Goal: Information Seeking & Learning: Learn about a topic

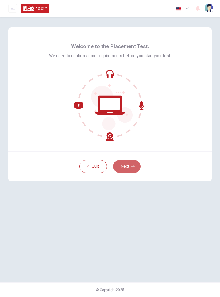
click at [130, 167] on button "Next" at bounding box center [126, 166] width 27 height 13
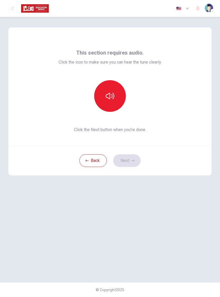
click at [116, 100] on button "button" at bounding box center [110, 96] width 32 height 32
click at [131, 162] on button "Next" at bounding box center [126, 161] width 27 height 13
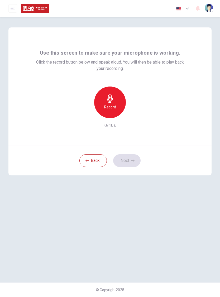
click at [117, 109] on div "Record" at bounding box center [110, 103] width 32 height 32
click at [132, 161] on icon "button" at bounding box center [133, 160] width 3 height 3
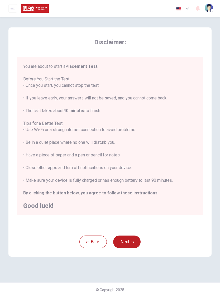
click at [125, 247] on button "Next" at bounding box center [126, 242] width 27 height 13
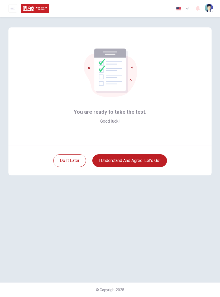
click at [159, 162] on button "I understand and agree. Let’s go!" at bounding box center [129, 161] width 75 height 13
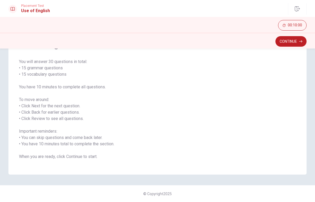
scroll to position [34, 0]
click at [220, 44] on button "Continue" at bounding box center [291, 41] width 31 height 11
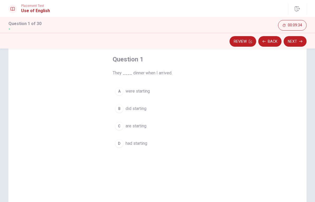
scroll to position [21, 0]
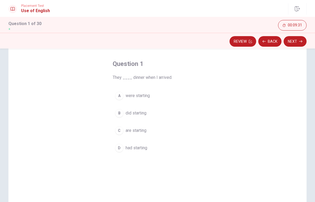
click at [143, 98] on span "were starting" at bounding box center [138, 96] width 24 height 6
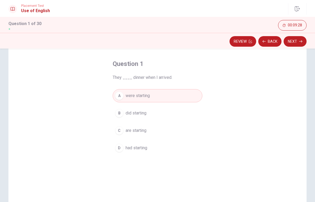
click at [220, 45] on button "Next" at bounding box center [295, 41] width 23 height 11
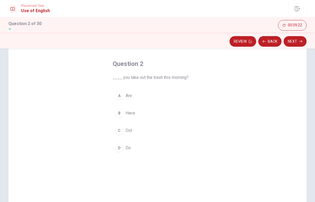
click at [130, 132] on span "Did" at bounding box center [129, 131] width 6 height 6
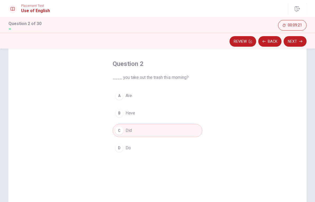
click at [220, 45] on button "Next" at bounding box center [295, 41] width 23 height 11
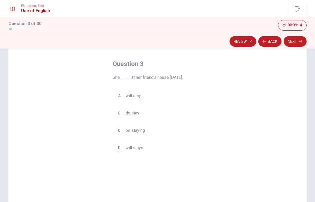
click at [135, 99] on button "A will stay" at bounding box center [158, 95] width 90 height 13
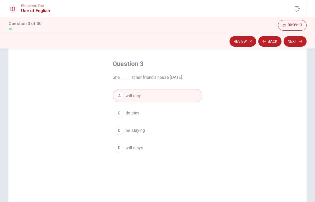
click at [220, 45] on button "Next" at bounding box center [295, 41] width 23 height 11
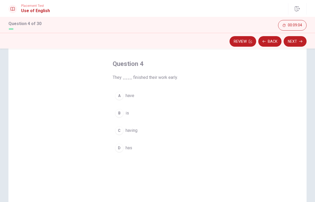
click at [133, 96] on span "have" at bounding box center [130, 96] width 9 height 6
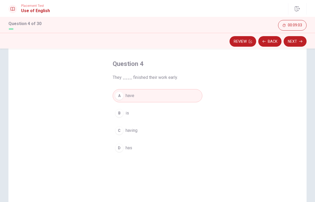
click at [220, 46] on button "Next" at bounding box center [295, 41] width 23 height 11
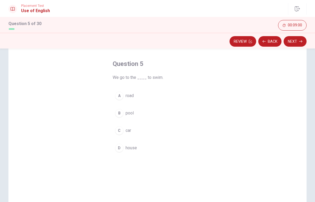
click at [132, 115] on span "pool" at bounding box center [130, 113] width 8 height 6
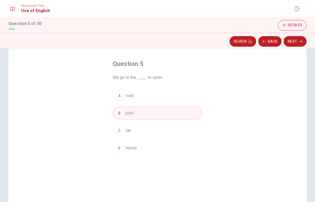
click at [220, 45] on button "Next" at bounding box center [295, 41] width 23 height 11
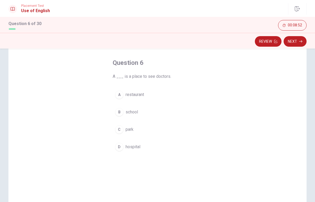
scroll to position [24, 0]
click at [134, 147] on span "hospital" at bounding box center [133, 146] width 15 height 6
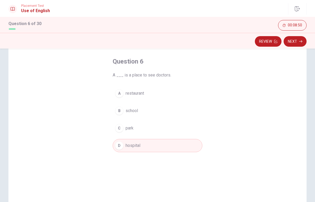
click at [220, 45] on button "Next" at bounding box center [295, 41] width 23 height 11
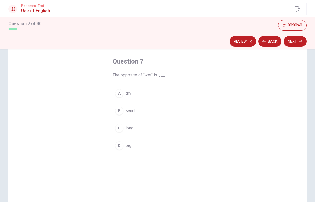
click at [126, 94] on span "dry" at bounding box center [129, 93] width 6 height 6
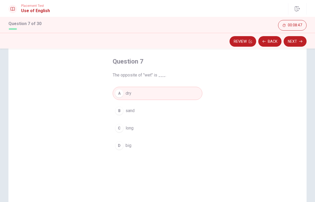
click at [220, 43] on button "Next" at bounding box center [295, 41] width 23 height 11
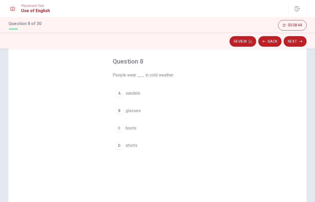
click at [137, 113] on span "glasses" at bounding box center [133, 111] width 15 height 6
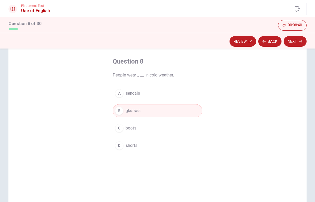
click at [154, 132] on button "C boots" at bounding box center [158, 128] width 90 height 13
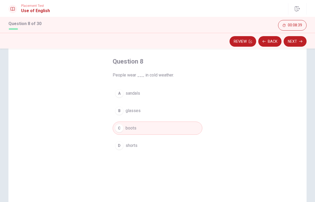
click at [220, 46] on button "Next" at bounding box center [295, 41] width 23 height 11
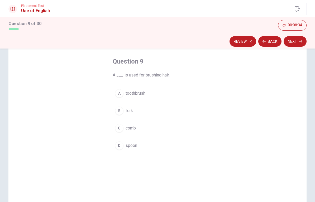
click at [135, 130] on span "comb" at bounding box center [131, 128] width 10 height 6
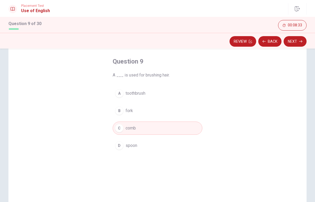
click at [220, 45] on button "Next" at bounding box center [295, 41] width 23 height 11
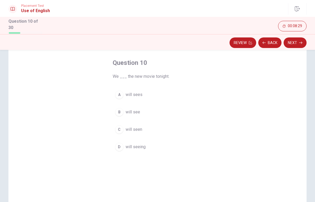
click at [139, 111] on span "will see" at bounding box center [133, 112] width 15 height 6
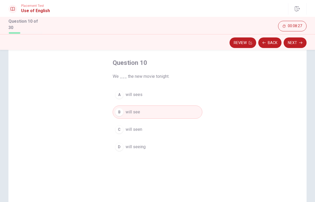
click at [220, 45] on button "Next" at bounding box center [295, 43] width 23 height 11
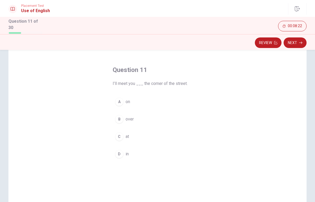
scroll to position [17, 0]
click at [123, 134] on div "C" at bounding box center [119, 136] width 8 height 8
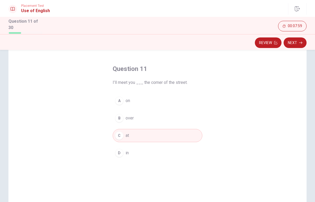
click at [220, 44] on button "Next" at bounding box center [295, 43] width 23 height 11
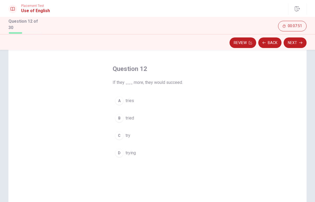
click at [126, 134] on span "try" at bounding box center [128, 136] width 5 height 6
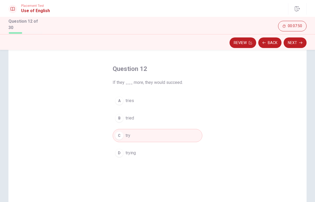
click at [220, 42] on button "Next" at bounding box center [295, 43] width 23 height 11
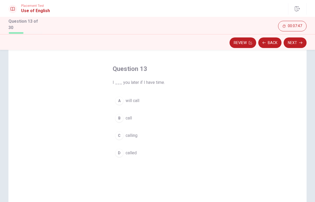
click at [139, 100] on span "will call" at bounding box center [133, 101] width 14 height 6
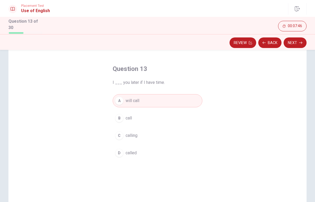
click at [220, 43] on button "Next" at bounding box center [295, 43] width 23 height 11
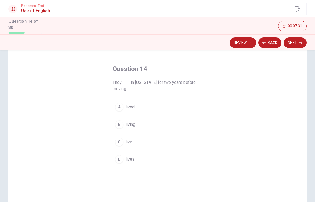
click at [129, 142] on span "live" at bounding box center [129, 142] width 7 height 6
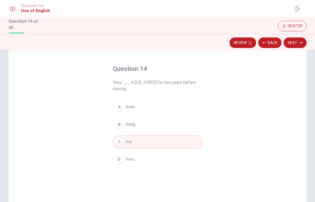
click at [220, 45] on button "Next" at bounding box center [295, 43] width 23 height 11
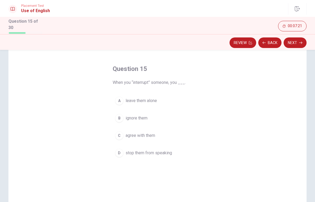
click at [165, 147] on button "D stop them from speaking" at bounding box center [158, 153] width 90 height 13
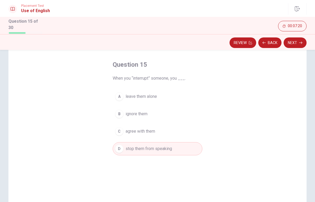
scroll to position [24, 0]
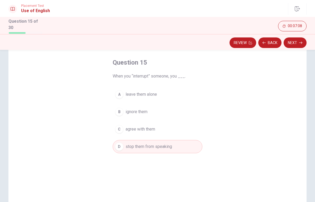
click at [220, 46] on button "Next" at bounding box center [295, 43] width 23 height 11
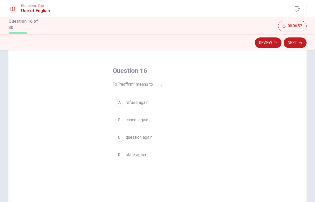
scroll to position [16, 0]
click at [134, 156] on span "state again" at bounding box center [136, 155] width 20 height 6
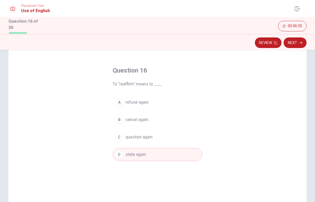
click at [220, 44] on button "Next" at bounding box center [295, 43] width 23 height 11
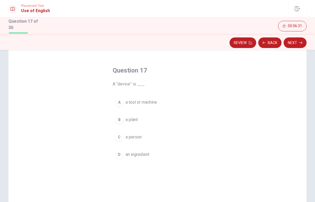
click at [150, 103] on span "a tool or machine" at bounding box center [141, 102] width 31 height 6
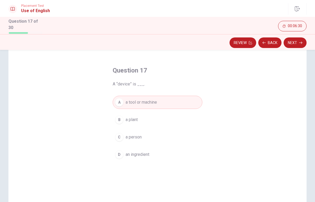
click at [220, 44] on button "Next" at bounding box center [295, 43] width 23 height 11
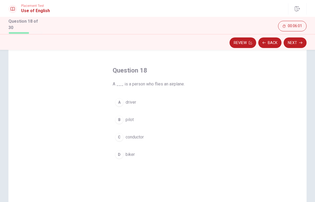
click at [127, 121] on span "pilot" at bounding box center [130, 120] width 8 height 6
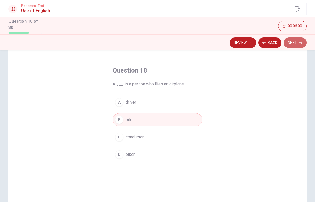
click at [220, 44] on button "Next" at bounding box center [295, 43] width 23 height 11
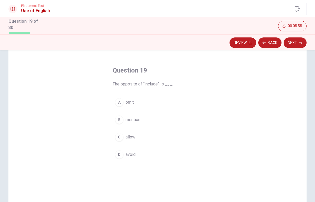
click at [131, 102] on span "omit" at bounding box center [130, 102] width 8 height 6
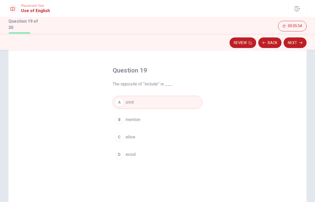
click at [220, 44] on button "Next" at bounding box center [295, 43] width 23 height 11
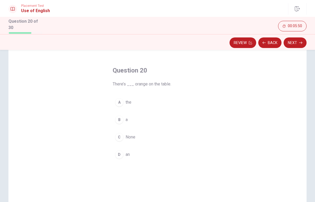
click at [126, 153] on span "an" at bounding box center [128, 155] width 4 height 6
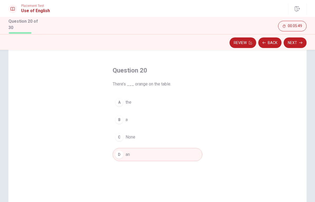
click at [220, 45] on button "Next" at bounding box center [295, 43] width 23 height 11
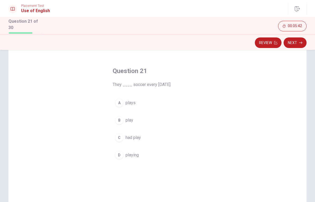
scroll to position [17, 0]
click at [130, 116] on span "play" at bounding box center [130, 118] width 8 height 6
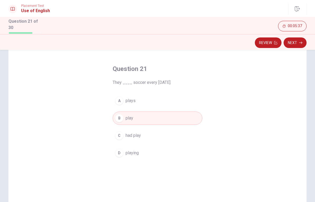
click at [220, 43] on button "Next" at bounding box center [295, 43] width 23 height 11
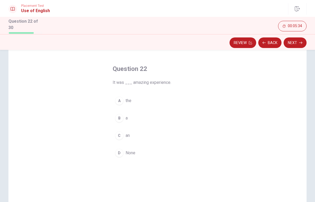
click at [126, 133] on span "an" at bounding box center [128, 136] width 4 height 6
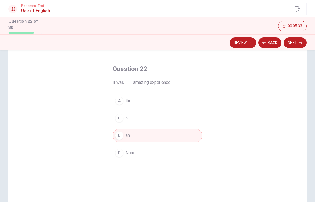
click at [220, 44] on button "Next" at bounding box center [295, 43] width 23 height 11
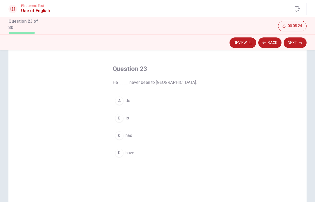
click at [129, 133] on span "has" at bounding box center [129, 136] width 7 height 6
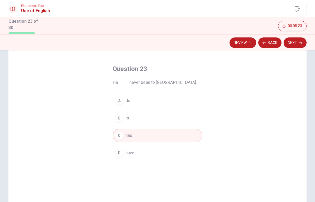
click at [220, 44] on button "Next" at bounding box center [295, 43] width 23 height 11
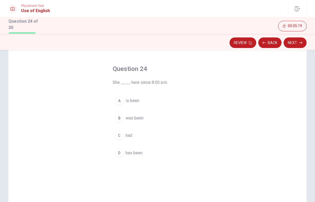
click at [138, 154] on span "has been" at bounding box center [134, 153] width 17 height 6
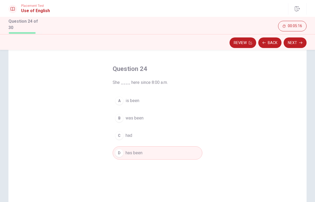
click at [220, 44] on button "Next" at bounding box center [295, 43] width 23 height 11
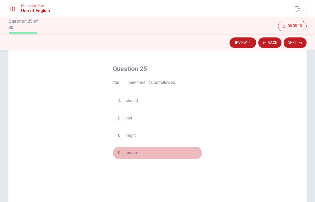
click at [141, 151] on button "D mustn’t" at bounding box center [158, 153] width 90 height 13
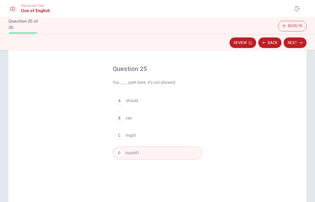
click at [220, 41] on button "Next" at bounding box center [295, 43] width 23 height 11
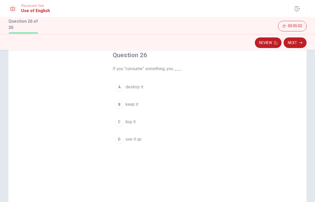
scroll to position [31, 0]
click at [138, 137] on span "use it up" at bounding box center [134, 140] width 16 height 6
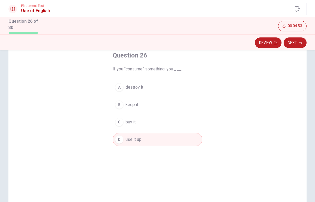
click at [220, 43] on button "Next" at bounding box center [295, 43] width 23 height 11
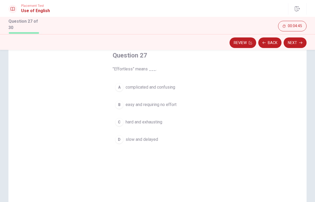
click at [169, 108] on button "B easy and requiring no effort" at bounding box center [158, 104] width 90 height 13
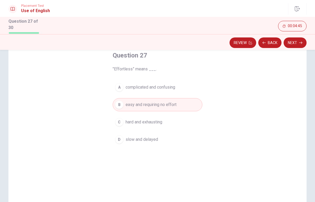
click at [220, 40] on button "Next" at bounding box center [295, 43] width 23 height 11
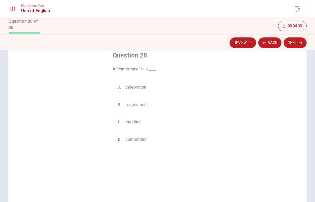
click at [137, 123] on span "meeting" at bounding box center [133, 122] width 15 height 6
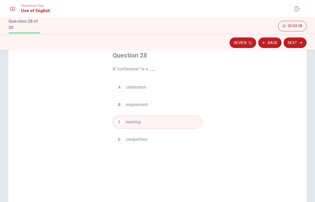
click at [220, 45] on button "Next" at bounding box center [295, 43] width 23 height 11
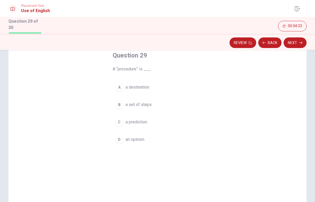
click at [147, 107] on button "B a set of steps" at bounding box center [158, 104] width 90 height 13
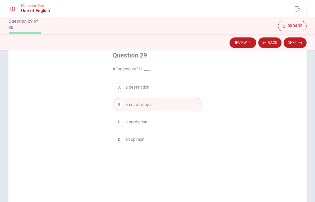
click at [220, 46] on button "Next" at bounding box center [295, 43] width 23 height 11
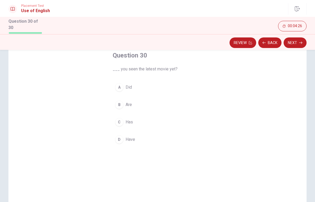
click at [133, 87] on button "A Did" at bounding box center [158, 87] width 90 height 13
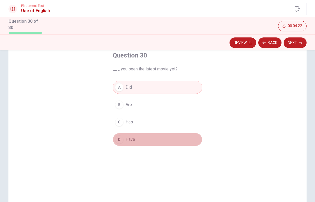
click at [136, 139] on button "D Have" at bounding box center [158, 139] width 90 height 13
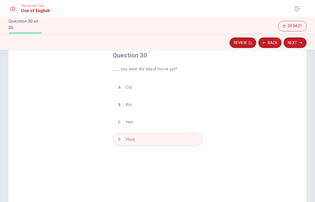
click at [220, 46] on button "Next" at bounding box center [295, 43] width 23 height 11
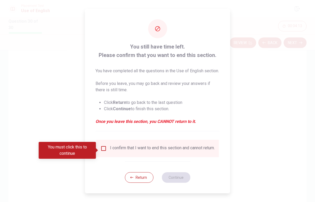
click at [104, 151] on input "You must click this to continue" at bounding box center [104, 149] width 6 height 6
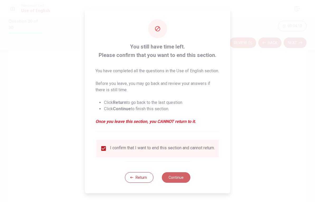
click at [176, 183] on button "Continue" at bounding box center [176, 178] width 29 height 11
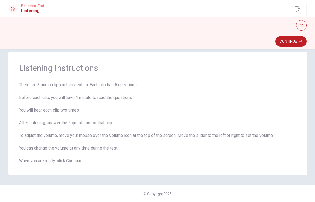
scroll to position [7, 0]
click at [220, 42] on button "Continue" at bounding box center [291, 41] width 31 height 11
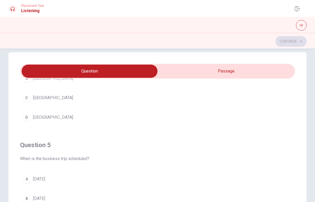
scroll to position [428, 0]
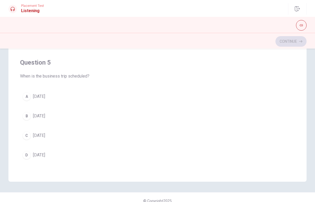
click at [220, 90] on button "A [DATE]" at bounding box center [157, 96] width 275 height 13
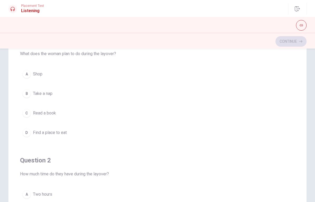
scroll to position [57, 0]
click at [27, 136] on div "D" at bounding box center [26, 133] width 8 height 8
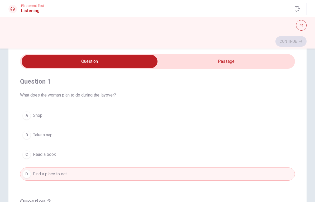
scroll to position [10, 0]
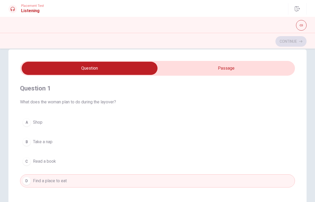
click at [22, 129] on div "A Shop B Take a nap C Read a book D Find a place to eat" at bounding box center [157, 152] width 275 height 72
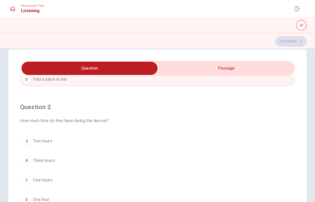
scroll to position [115, 0]
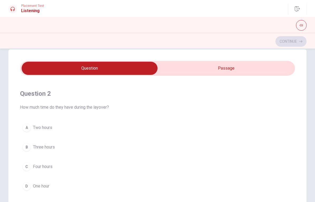
click at [26, 127] on div "A" at bounding box center [26, 128] width 8 height 8
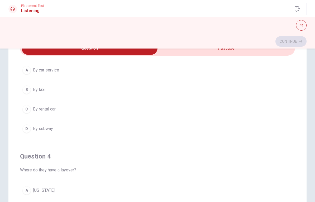
scroll to position [30, 0]
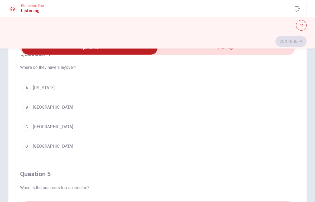
click at [29, 127] on div "C" at bounding box center [26, 127] width 8 height 8
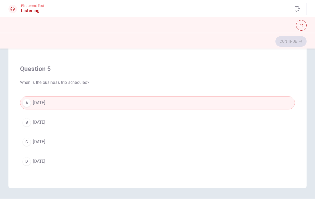
scroll to position [84, 0]
click at [34, 122] on span "[DATE]" at bounding box center [39, 122] width 12 height 6
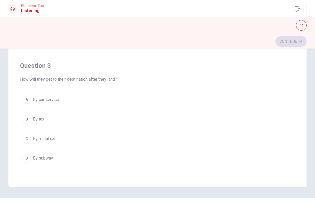
scroll to position [188, 0]
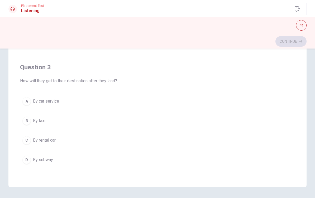
click at [27, 139] on div "C" at bounding box center [26, 140] width 8 height 8
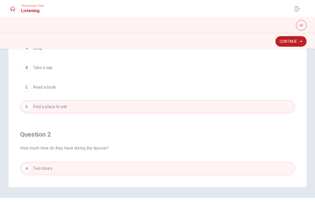
scroll to position [0, 0]
click at [220, 43] on button "Continue" at bounding box center [291, 41] width 31 height 11
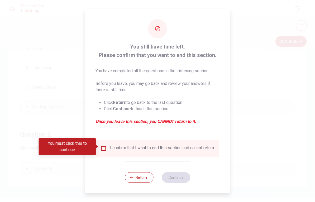
click at [129, 174] on button "Return" at bounding box center [139, 178] width 29 height 11
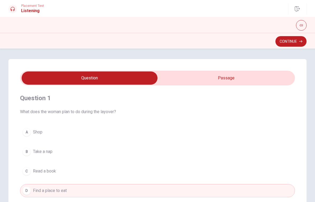
click at [220, 78] on input "checkbox" at bounding box center [89, 78] width 413 height 13
checkbox input "true"
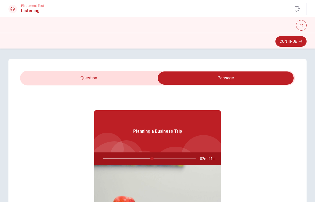
type input "53"
click at [71, 73] on input "checkbox" at bounding box center [226, 78] width 413 height 13
checkbox input "false"
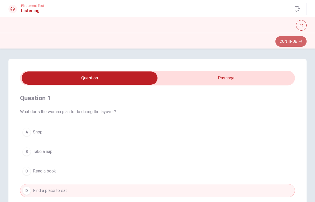
click at [220, 44] on button "Continue" at bounding box center [291, 41] width 31 height 11
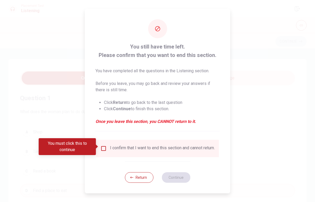
click at [104, 147] on input "You must click this to continue" at bounding box center [104, 149] width 6 height 6
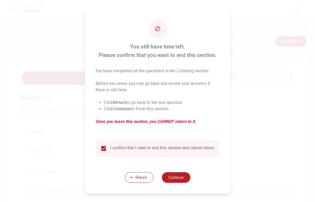
click at [185, 180] on button "Continue" at bounding box center [176, 178] width 29 height 11
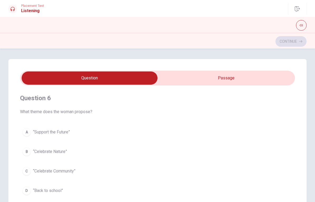
click at [36, 155] on span "“Celebrate Nature”" at bounding box center [50, 152] width 34 height 6
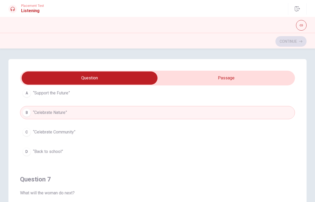
scroll to position [19, 0]
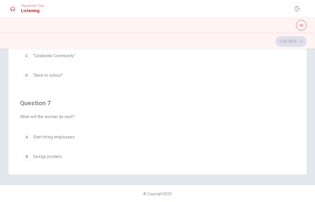
click at [21, 152] on button "B Design posters" at bounding box center [157, 156] width 275 height 13
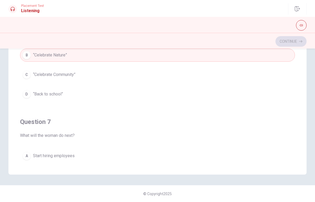
scroll to position [0, 0]
click at [32, 76] on button "C “Celebrate Community”" at bounding box center [157, 74] width 275 height 13
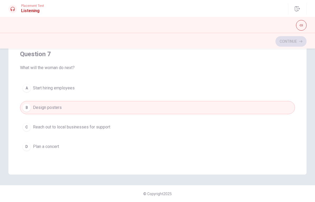
scroll to position [68, 0]
click at [36, 129] on span "Reach out to local businesses for support" at bounding box center [71, 127] width 77 height 6
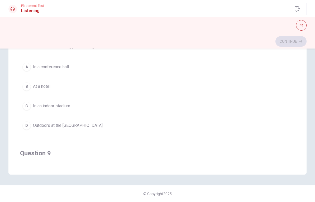
click at [31, 128] on button "D Outdoors at the [GEOGRAPHIC_DATA]" at bounding box center [157, 125] width 275 height 13
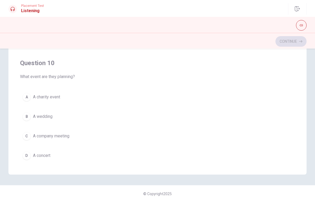
scroll to position [417, 0]
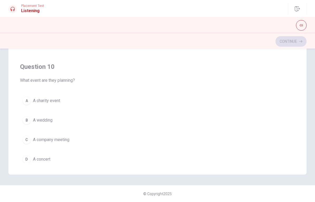
click at [27, 103] on div "A" at bounding box center [26, 101] width 8 height 8
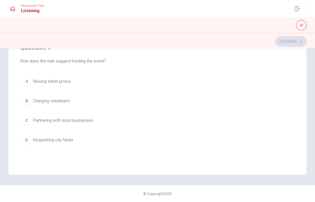
scroll to position [316, 0]
click at [25, 121] on div "C" at bounding box center [26, 120] width 8 height 8
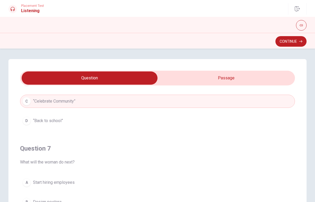
scroll to position [0, 0]
click at [220, 44] on button "Continue" at bounding box center [291, 41] width 31 height 11
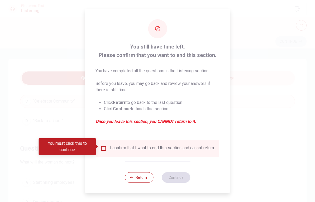
click at [105, 142] on div "I confirm that I want to end this section and cannot return." at bounding box center [157, 148] width 123 height 17
click at [101, 147] on input "You must click this to continue" at bounding box center [104, 149] width 6 height 6
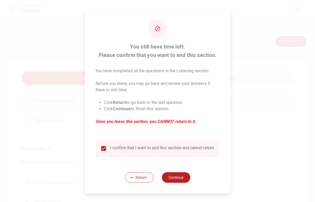
click at [166, 178] on button "Continue" at bounding box center [176, 178] width 29 height 11
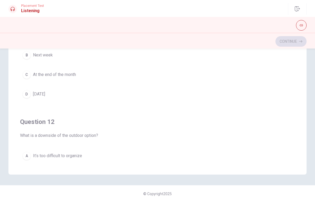
scroll to position [97, 0]
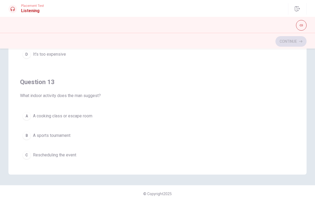
click at [20, 129] on div "A A cooking class or escape room B A sports tournament C Rescheduling the event…" at bounding box center [157, 146] width 275 height 72
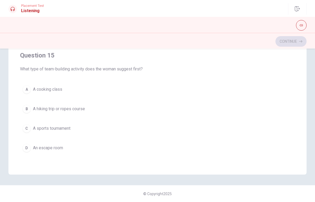
scroll to position [438, 0]
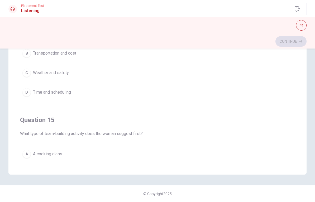
click at [18, 121] on div "Question 11 When will they present their proposal? A [DATE] B Next week C At th…" at bounding box center [157, 68] width 299 height 212
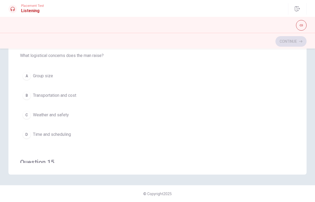
scroll to position [97, 0]
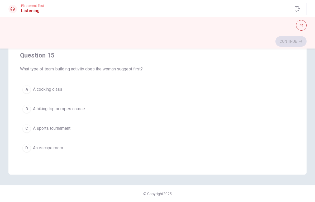
click at [25, 112] on div "B" at bounding box center [26, 109] width 8 height 8
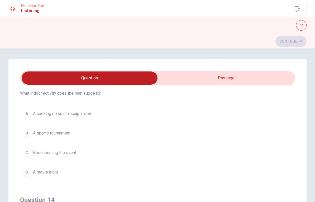
click at [26, 114] on div "A" at bounding box center [26, 114] width 8 height 8
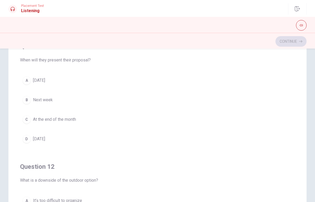
click at [26, 102] on div "B" at bounding box center [26, 100] width 8 height 8
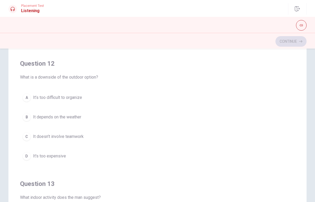
click at [25, 115] on div "B" at bounding box center [26, 117] width 8 height 8
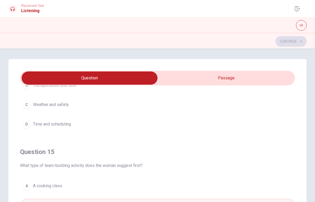
scroll to position [0, 0]
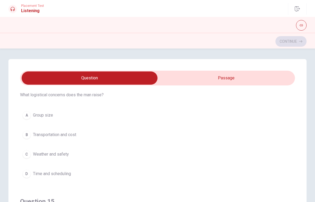
click at [26, 136] on div "B" at bounding box center [26, 135] width 8 height 8
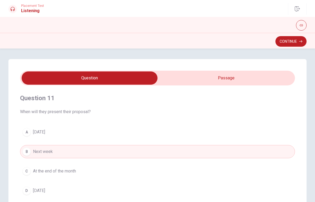
click at [220, 44] on button "Continue" at bounding box center [291, 41] width 31 height 11
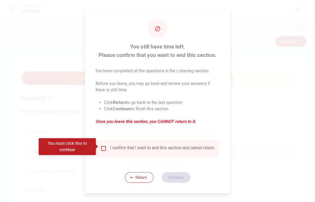
click at [99, 147] on span at bounding box center [97, 147] width 3 height 4
click at [101, 146] on input "You must click this to continue" at bounding box center [104, 149] width 6 height 6
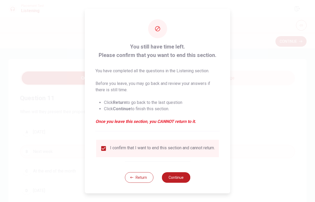
click at [186, 176] on button "Continue" at bounding box center [176, 178] width 29 height 11
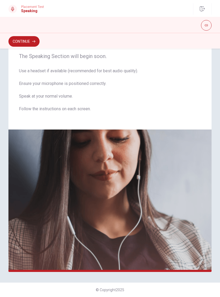
scroll to position [17, 0]
click at [26, 42] on button "Continue" at bounding box center [23, 41] width 31 height 11
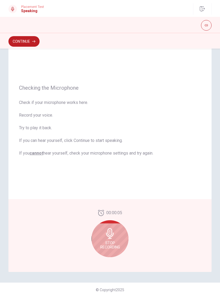
click at [121, 245] on div "Stop Recording" at bounding box center [110, 239] width 37 height 37
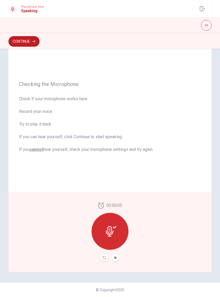
click at [123, 233] on div at bounding box center [110, 231] width 37 height 37
click at [119, 257] on button "Play Audio" at bounding box center [115, 257] width 7 height 7
click at [106, 260] on button "Record Again" at bounding box center [104, 257] width 7 height 7
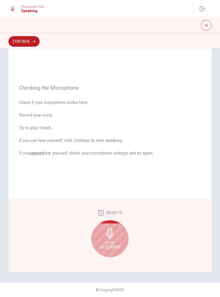
click at [116, 248] on span "Stop Recording" at bounding box center [110, 245] width 20 height 8
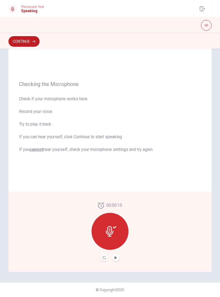
click at [119, 259] on button "Play Audio" at bounding box center [115, 257] width 7 height 7
click at [117, 234] on div at bounding box center [110, 231] width 37 height 37
click at [118, 238] on div at bounding box center [110, 231] width 37 height 37
click at [119, 257] on button "Play Audio" at bounding box center [115, 257] width 7 height 7
click at [116, 261] on button "Play Audio" at bounding box center [115, 257] width 7 height 7
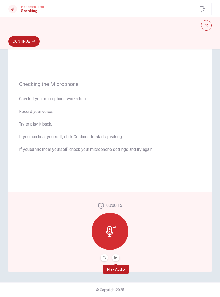
click at [119, 260] on button "Play Audio" at bounding box center [115, 257] width 7 height 7
click at [119, 235] on div at bounding box center [110, 231] width 37 height 37
click at [105, 258] on icon "Record Again" at bounding box center [104, 258] width 3 height 3
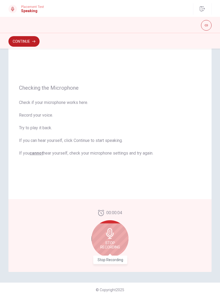
click at [121, 244] on div "Stop Recording" at bounding box center [110, 239] width 37 height 37
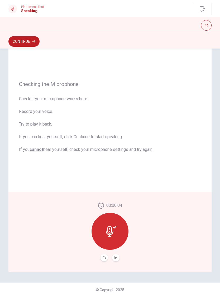
click at [119, 259] on button "Play Audio" at bounding box center [115, 257] width 7 height 7
click at [20, 41] on button "Continue" at bounding box center [23, 41] width 31 height 11
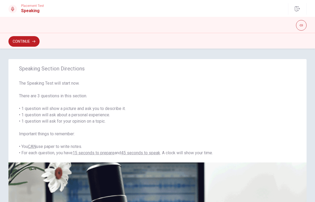
scroll to position [0, 0]
click at [23, 43] on button "Continue" at bounding box center [23, 41] width 31 height 11
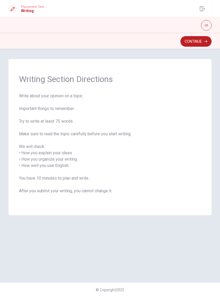
click at [196, 44] on button "Continue" at bounding box center [196, 41] width 31 height 11
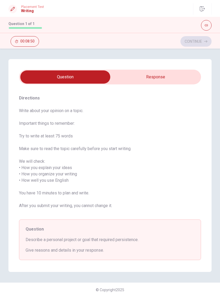
click at [164, 77] on input "checkbox" at bounding box center [65, 77] width 273 height 13
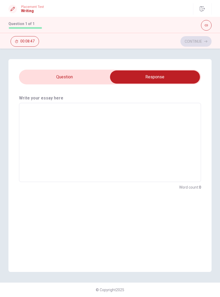
click at [30, 80] on input "checkbox" at bounding box center [154, 77] width 273 height 13
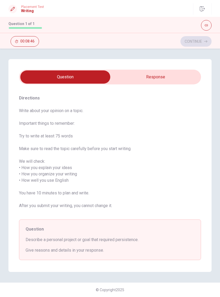
click at [161, 78] on input "checkbox" at bounding box center [65, 77] width 273 height 13
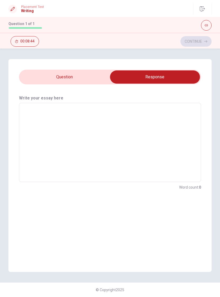
click at [75, 81] on input "checkbox" at bounding box center [154, 77] width 273 height 13
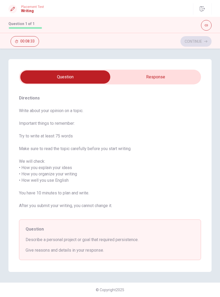
click at [175, 79] on input "checkbox" at bounding box center [65, 77] width 273 height 13
checkbox input "true"
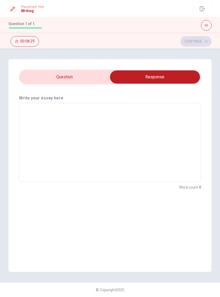
click at [59, 137] on textarea at bounding box center [110, 143] width 175 height 71
click at [59, 136] on textarea at bounding box center [110, 143] width 175 height 71
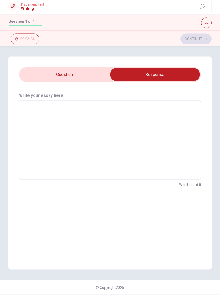
type textarea "Ë"
type textarea "x"
click at [82, 76] on input "checkbox" at bounding box center [154, 77] width 273 height 13
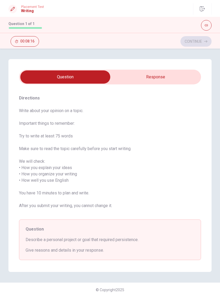
click at [171, 79] on input "checkbox" at bounding box center [65, 77] width 273 height 13
checkbox input "true"
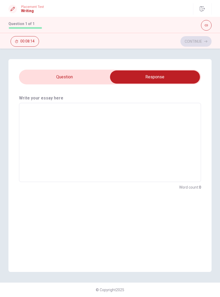
click at [36, 119] on textarea at bounding box center [110, 143] width 175 height 71
type textarea "I"
type textarea "x"
type textarea "I"
type textarea "x"
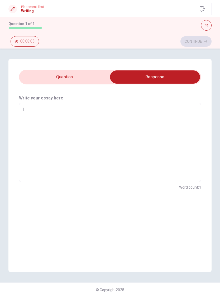
type textarea "I t"
type textarea "x"
type textarea "I th"
type textarea "x"
type textarea "I thi"
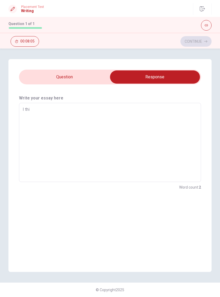
type textarea "x"
type textarea "I thim"
type textarea "x"
type textarea "I thimk"
type textarea "x"
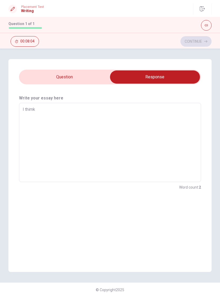
type textarea "I thim"
type textarea "x"
type textarea "I thi"
type textarea "x"
type textarea "I thin"
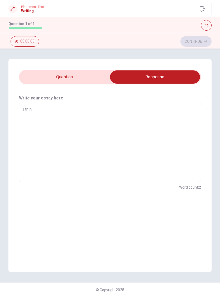
type textarea "x"
type textarea "I think"
type textarea "x"
type textarea "I think"
type textarea "x"
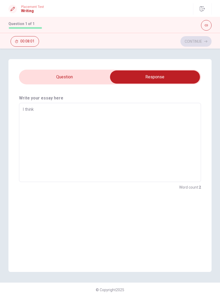
type textarea "I think l"
type textarea "x"
type textarea "I think"
type textarea "x"
type textarea "I think ""
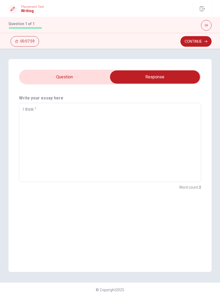
type textarea "x"
type textarea "I think "s"
type textarea "x"
type textarea "I think "st"
type textarea "x"
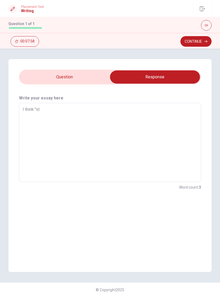
type textarea "I think "stu"
type textarea "x"
type textarea "I think "stud"
type textarea "x"
type textarea "I think "study"
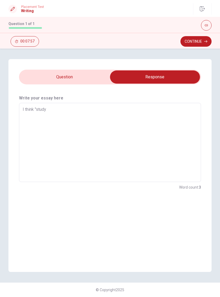
type textarea "x"
type textarea "I think "study""
type textarea "x"
type textarea "I think "study""
type textarea "x"
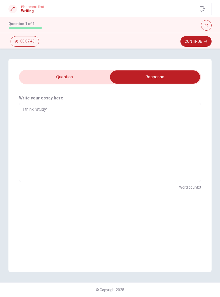
type textarea "I think "study" i"
type textarea "x"
type textarea "I think "study" is"
type textarea "x"
type textarea "I think "study" is"
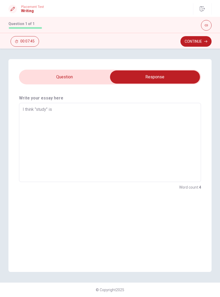
type textarea "x"
type textarea "I think "study" is a"
type textarea "x"
type textarea "I think "study" is a"
type textarea "x"
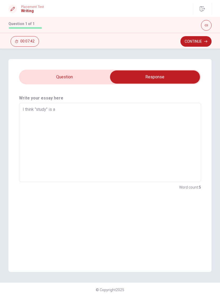
type textarea "I think "study" is a p"
type textarea "x"
type textarea "I think "study" is a pe"
type textarea "x"
type textarea "I think "study" is a per"
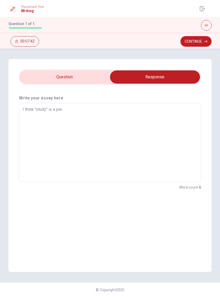
type textarea "x"
type textarea "I think "study" is a pers"
type textarea "x"
type textarea "I think "study" is a perso"
type textarea "x"
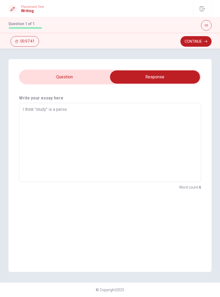
type textarea "I think "study" is a person"
type textarea "x"
type textarea "I think "study" is a persona"
type textarea "x"
type textarea "I think "study" is a personal"
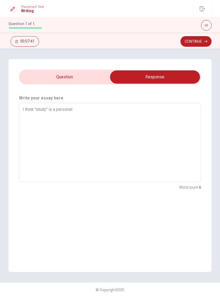
type textarea "x"
type textarea "I think "study" is a personal"
type textarea "x"
type textarea "I think "study" is a personal p"
type textarea "x"
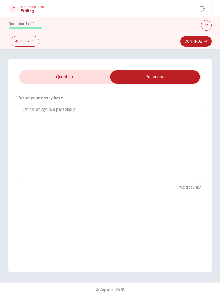
type textarea "I think "study" is a personal pr"
type textarea "x"
type textarea "I think "study" is a personal pro"
type textarea "x"
type textarea "I think "study" is a personal proj"
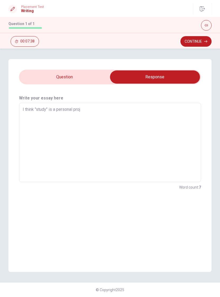
type textarea "x"
type textarea "I think "study" is a personal proje"
type textarea "x"
type textarea "I think "study" is a personal projec"
type textarea "x"
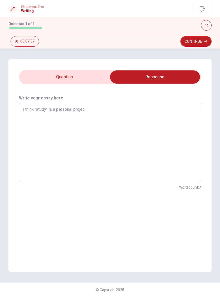
type textarea "I think "study" is a personal project"
type textarea "x"
type textarea "I think "study" is a personal project"
type textarea "x"
type textarea "I think "study" is a personal project t"
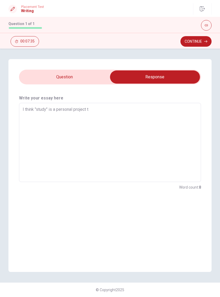
type textarea "x"
type textarea "I think "study" is a personal project th"
type textarea "x"
type textarea "I think "study" is a personal project tha"
type textarea "x"
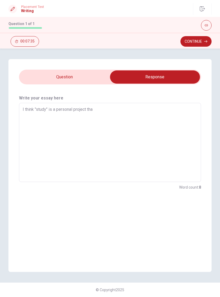
type textarea "I think "study" is a personal project that"
type textarea "x"
type textarea "I think "study" is a personal project that"
type textarea "x"
type textarea "I think "study" is a personal project that r"
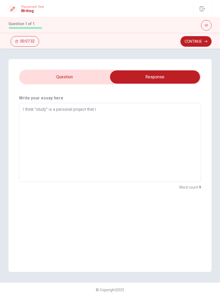
type textarea "x"
type textarea "I think "study" is a personal project that re"
type textarea "x"
type textarea "I think "study" is a personal project that req"
type textarea "x"
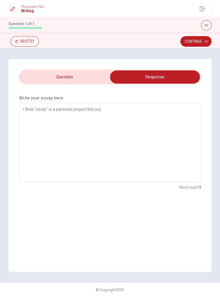
type textarea "I think "study" is a personal project that requ"
type textarea "x"
type textarea "I think "study" is a personal project that requi"
type textarea "x"
type textarea "I think "study" is a personal project that requir"
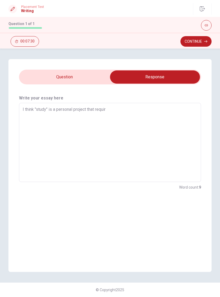
type textarea "x"
type textarea "I think "study" is a personal project that require"
type textarea "x"
type textarea "I think "study" is a personal project that required"
type textarea "x"
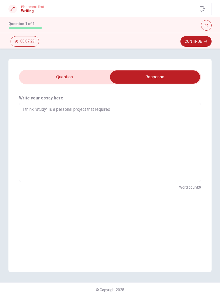
type textarea "I think "study" is a personal project that required"
type textarea "x"
type textarea "I think "study" is a personal project that required p"
type textarea "x"
type textarea "I think "study" is a personal project that required pe"
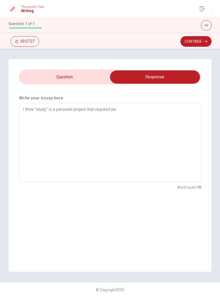
type textarea "x"
type textarea "I think "study" is a personal project that required per"
type textarea "x"
type textarea "I think "study" is a personal project that required pers"
type textarea "x"
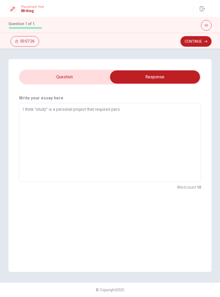
type textarea "I think "study" is a personal project that required persi"
type textarea "x"
type textarea "I think "study" is a personal project that required persis"
type textarea "x"
type textarea "I think "study" is a personal project that required persist"
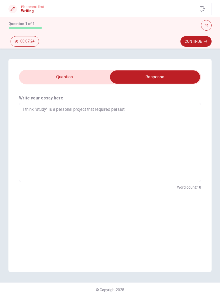
type textarea "x"
type textarea "I think "study" is a personal project that required persiste"
type textarea "x"
type textarea "I think "study" is a personal project that required persisten"
type textarea "x"
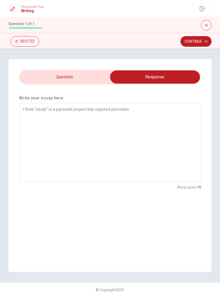
type textarea "I think "study" is a personal project that required persistenv"
type textarea "x"
type textarea "I think "study" is a personal project that required persisten"
type textarea "x"
type textarea "I think "study" is a personal project that required persistenc"
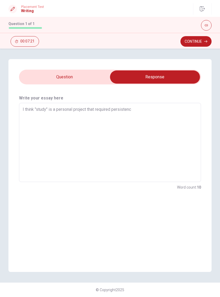
type textarea "x"
type textarea "I think "study" is a personal project that required persistence"
type textarea "x"
type textarea "I think "study" is a personal project that required persistence?"
type textarea "x"
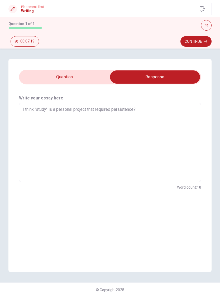
type textarea "I think "study" is a personal project that required persistence"
type textarea "x"
type textarea "I think "study" is a personal project that required persistence?"
type textarea "x"
type textarea "I think "study" is a personal project that required persistence"
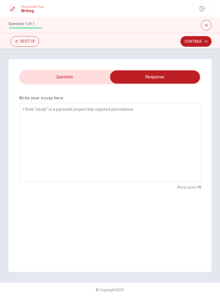
type textarea "x"
type textarea "I think "study" is a personal project that required persistence."
type textarea "x"
type textarea "I think "study" is a personal project that required persistence.S"
type textarea "x"
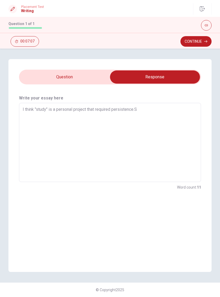
type textarea "I think "study" is a personal project that required [DOMAIN_NAME]"
type textarea "x"
type textarea "I think "study" is a personal project that required persistence.Stu"
type textarea "x"
type textarea "I think "study" is a personal project that required persistence.Stud"
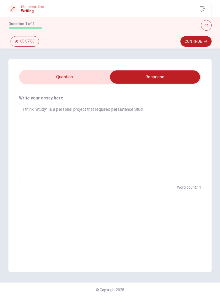
type textarea "x"
type textarea "I think "study" is a personal project that required [DOMAIN_NAME]"
type textarea "x"
type textarea "I think "study" is a personal project that required persistence.Studyi"
type textarea "x"
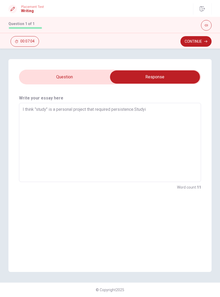
type textarea "I think "study" is a personal project that required persistence.Studyin"
type textarea "x"
type textarea "I think "study" is a personal project that required persistence.Studying"
type textarea "x"
type textarea "I think "study" is a personal project that required persistence.Studying"
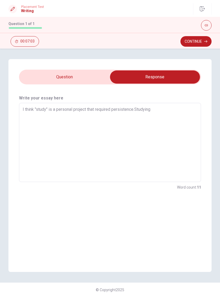
type textarea "x"
type textarea "I think "study" is a personal project that required persistence.Studying i"
type textarea "x"
type textarea "I think "study" is a personal project that required persistence.Studying is"
type textarea "x"
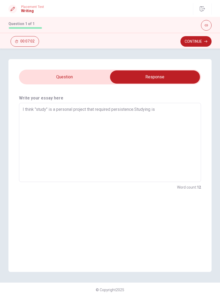
type textarea "I think "study" is a personal project that required persistence.Studying is"
type textarea "x"
type textarea "I think "study" is a personal project that required persistence.Studying is n"
type textarea "x"
type textarea "I think "study" is a personal project that required persistence.Studying is no"
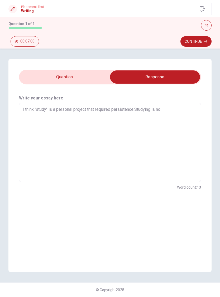
type textarea "x"
type textarea "I think "study" is a personal project that required persistence.Studying is not"
type textarea "x"
type textarea "I think "study" is a personal project that required persistence.Studying is not"
type textarea "x"
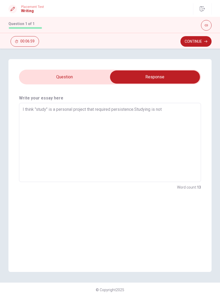
type textarea "I think "study" is a personal project that required persistence.Studying is not…"
type textarea "x"
type textarea "I think "study" is a personal project that required persistence.Studying is not…"
type textarea "x"
type textarea "I think "study" is a personal project that required persistence.Studying is not…"
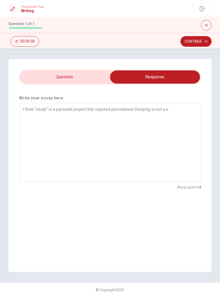
type textarea "x"
type textarea "I think "study" is a personal project that required persistence.Studying is not…"
type textarea "x"
